Goal: Task Accomplishment & Management: Manage account settings

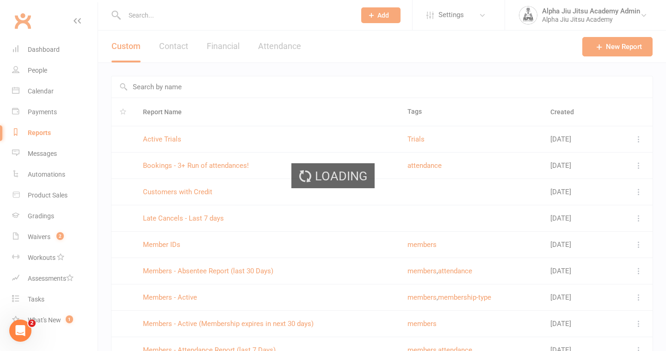
select select "100"
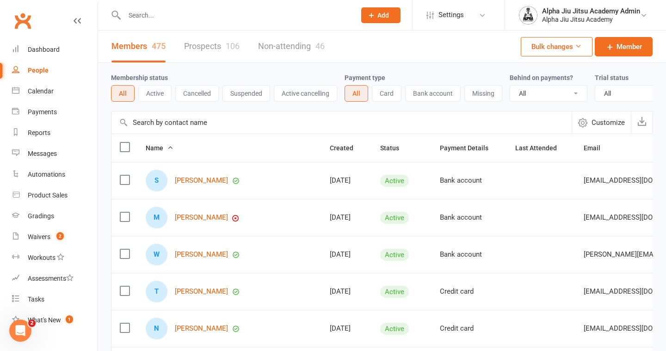
click at [161, 114] on input "text" at bounding box center [341, 122] width 460 height 22
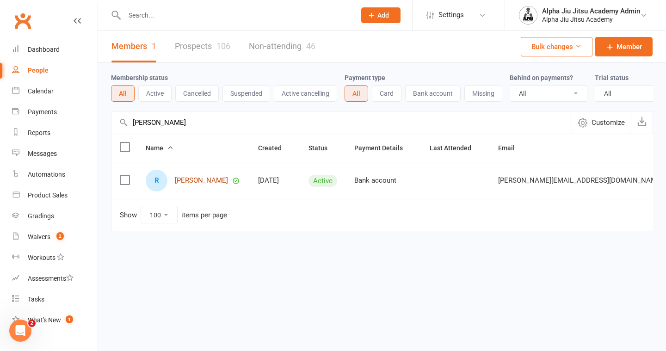
type input "[PERSON_NAME]"
click at [193, 181] on link "[PERSON_NAME]" at bounding box center [201, 181] width 53 height 8
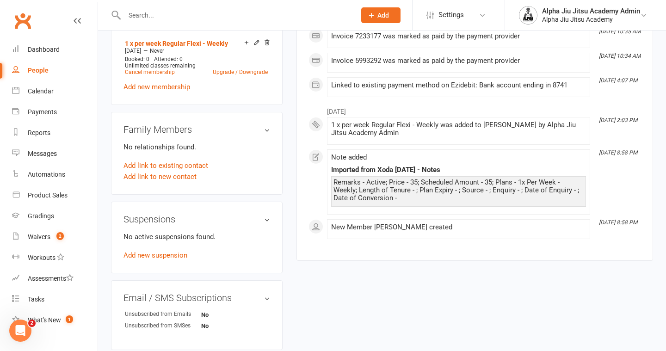
scroll to position [414, 0]
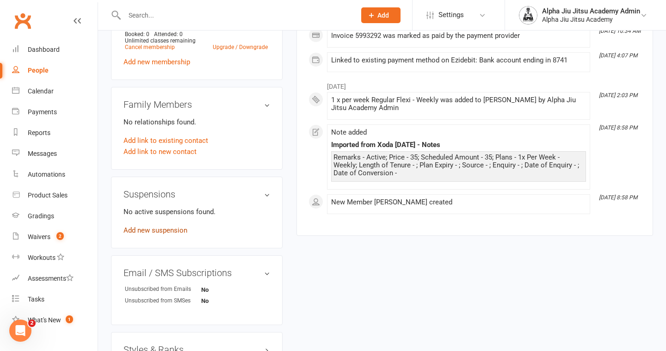
click at [161, 226] on link "Add new suspension" at bounding box center [155, 230] width 64 height 8
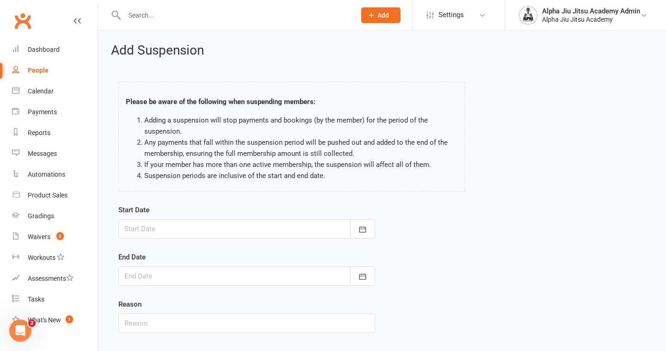
click at [182, 230] on div at bounding box center [246, 228] width 257 height 19
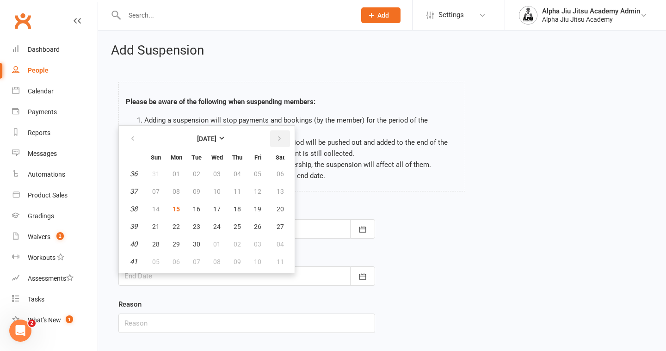
click at [276, 138] on icon "button" at bounding box center [279, 138] width 6 height 7
click at [243, 209] on button "16" at bounding box center [236, 209] width 19 height 17
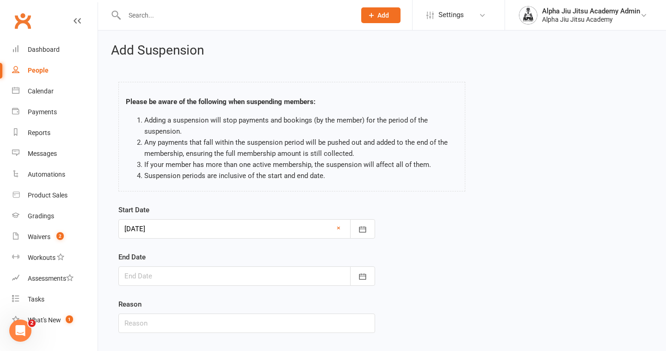
click at [193, 230] on div at bounding box center [246, 228] width 257 height 19
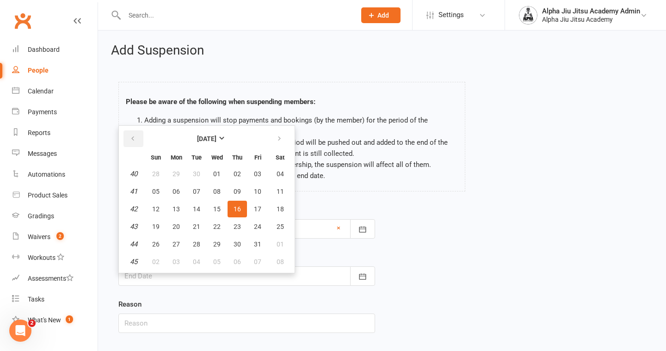
click at [131, 139] on icon "button" at bounding box center [132, 138] width 6 height 7
click at [177, 207] on span "15" at bounding box center [175, 208] width 7 height 7
type input "[DATE]"
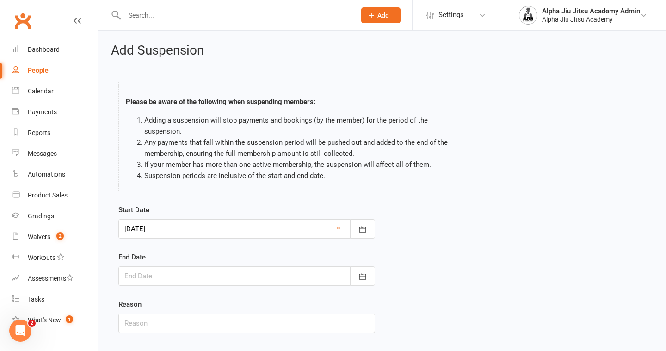
click at [226, 276] on div at bounding box center [246, 275] width 257 height 19
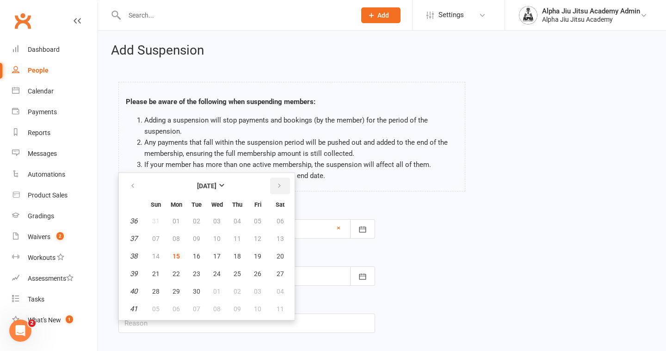
click at [281, 191] on button "button" at bounding box center [280, 185] width 20 height 17
click at [242, 260] on button "16" at bounding box center [236, 256] width 19 height 17
type input "[DATE]"
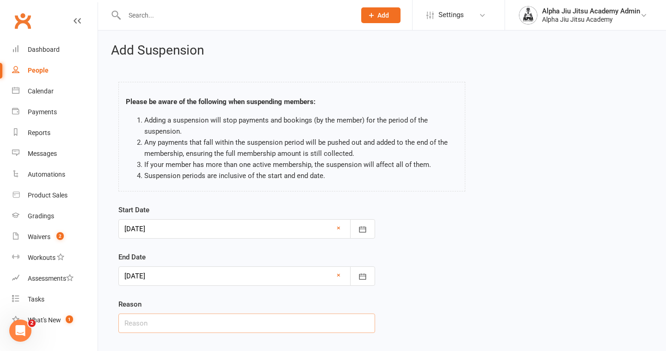
click at [204, 320] on input "text" at bounding box center [246, 322] width 257 height 19
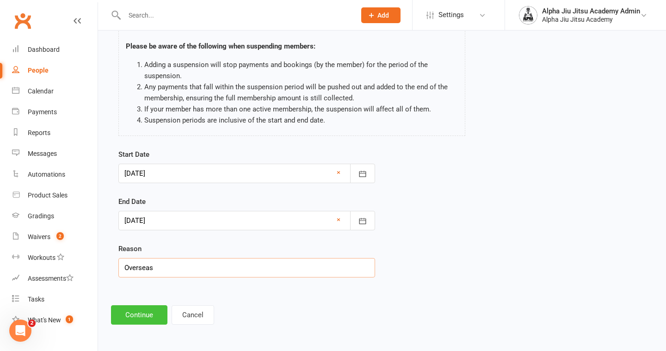
type input "Overseas"
click at [146, 316] on button "Continue" at bounding box center [139, 314] width 56 height 19
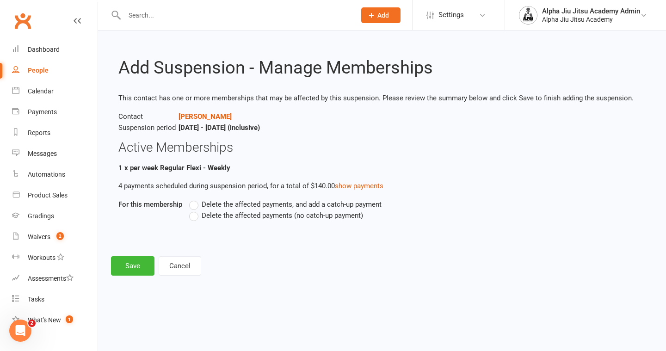
scroll to position [0, 0]
click at [193, 220] on label "Delete the affected payments (no catch-up payment)" at bounding box center [276, 215] width 174 height 11
click at [193, 210] on input "Delete the affected payments (no catch-up payment)" at bounding box center [192, 210] width 6 height 0
click at [144, 269] on button "Save" at bounding box center [132, 265] width 43 height 19
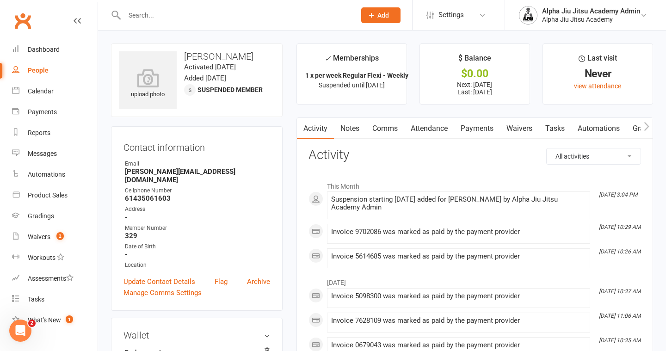
click at [53, 74] on link "People" at bounding box center [55, 70] width 86 height 21
select select "100"
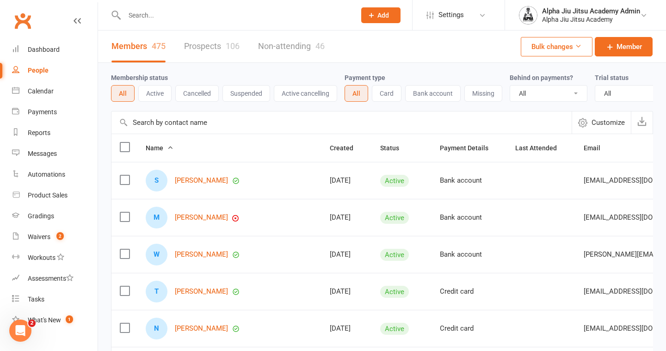
click at [205, 121] on input "text" at bounding box center [341, 122] width 460 height 22
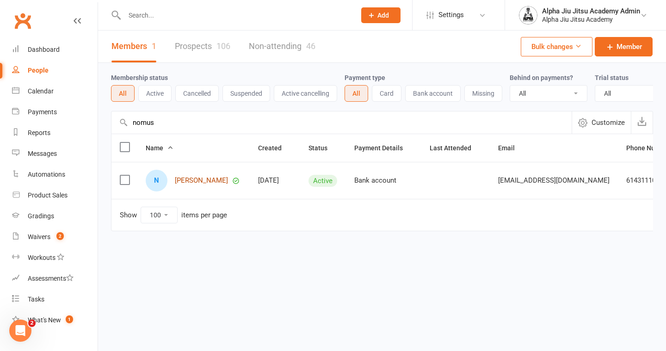
type input "nomus"
click at [197, 183] on link "[PERSON_NAME]" at bounding box center [201, 181] width 53 height 8
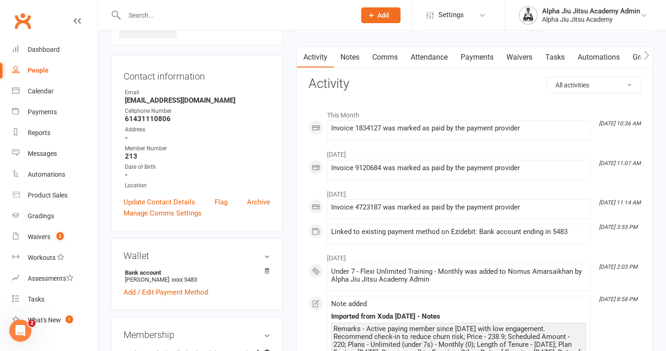
scroll to position [3, 0]
